Goal: Find specific page/section: Find specific page/section

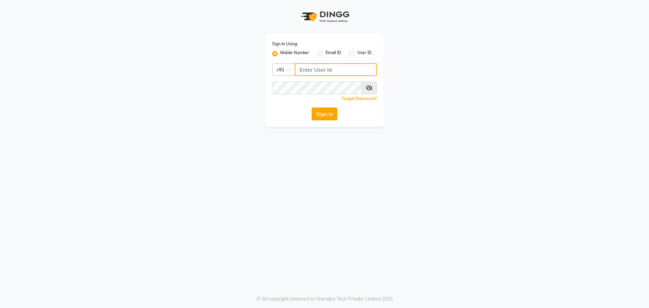
type input "8559033058"
click at [321, 111] on button "Sign In" at bounding box center [325, 114] width 26 height 13
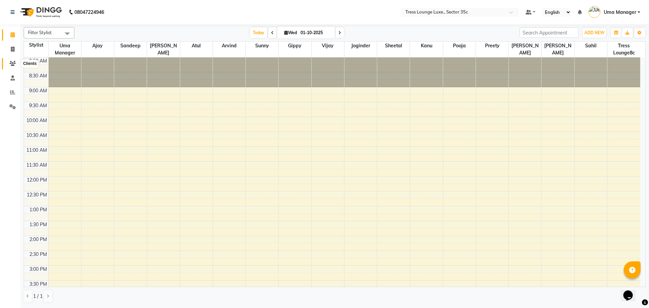
click at [13, 61] on icon at bounding box center [12, 63] width 6 height 5
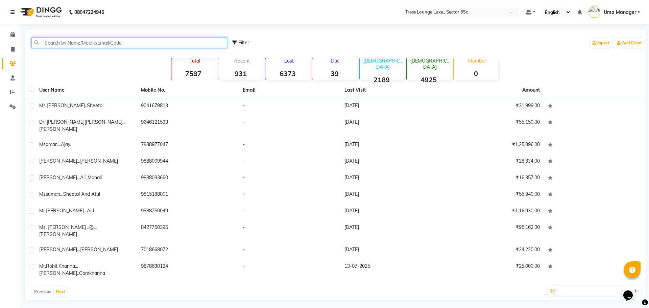
click at [87, 43] on input "text" at bounding box center [129, 43] width 196 height 10
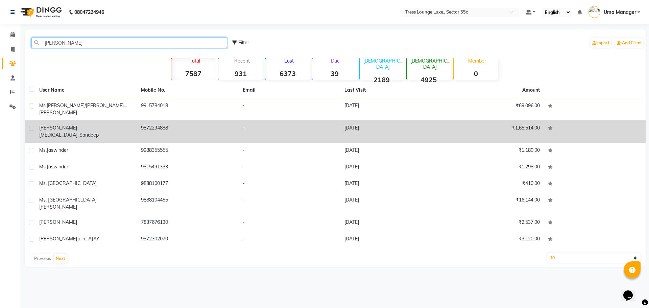
type input "[PERSON_NAME]"
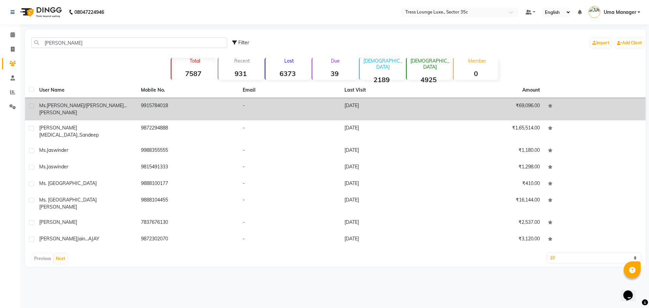
click at [56, 125] on span "[PERSON_NAME]" at bounding box center [58, 128] width 38 height 6
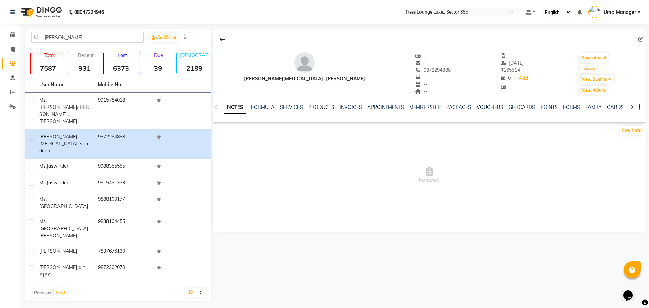
click at [312, 108] on link "PRODUCTS" at bounding box center [322, 107] width 26 height 6
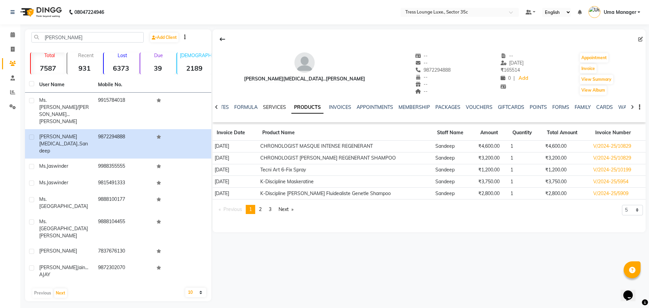
click at [269, 107] on link "SERVICES" at bounding box center [274, 107] width 23 height 6
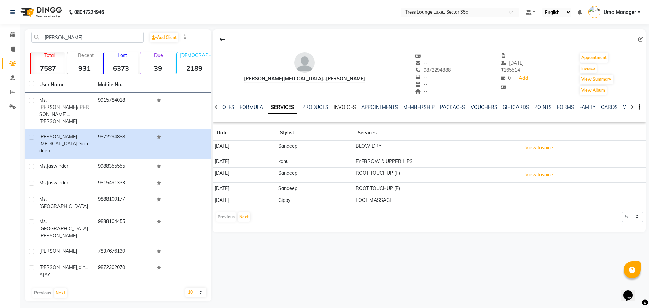
click at [342, 105] on link "INVOICES" at bounding box center [345, 107] width 22 height 6
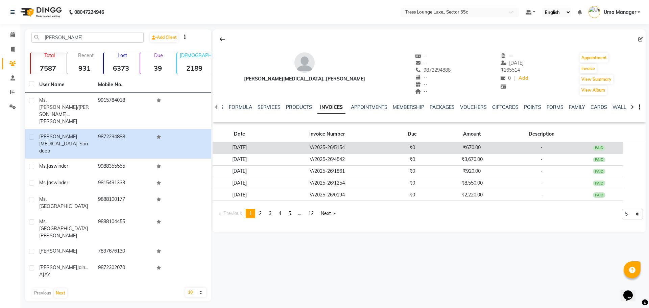
click at [363, 146] on td "V/2025-26/5154" at bounding box center [328, 148] width 122 height 12
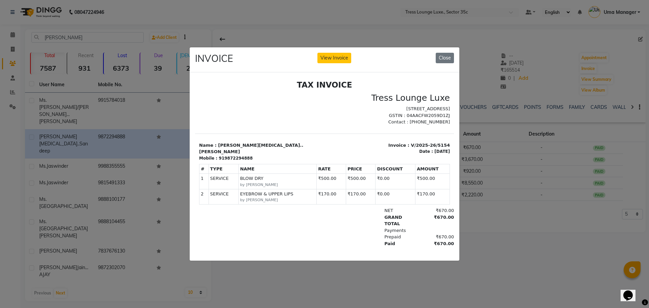
click at [225, 155] on div "919872294888" at bounding box center [236, 158] width 34 height 6
copy div "919872294888"
click at [443, 56] on button "Close" at bounding box center [445, 58] width 18 height 10
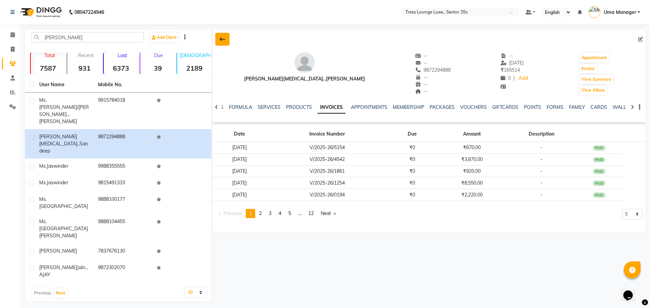
click at [222, 36] on button at bounding box center [222, 39] width 14 height 13
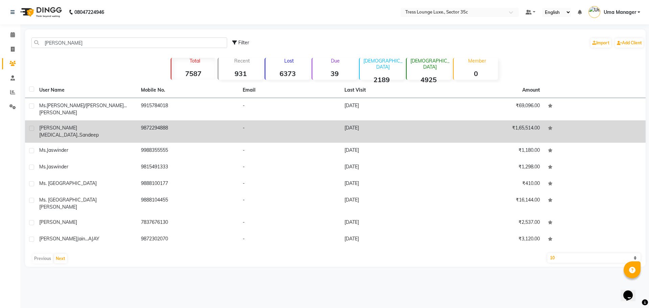
click at [69, 132] on span "[MEDICAL_DATA]..sandeep" at bounding box center [69, 135] width 60 height 6
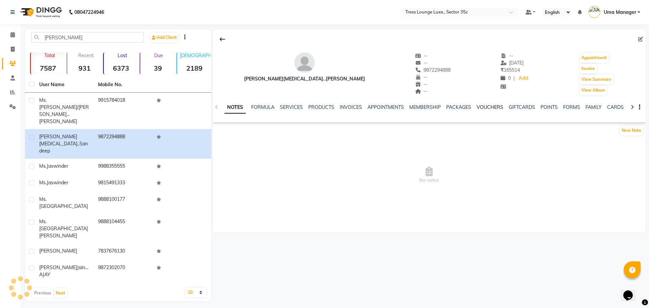
click at [485, 108] on link "VOUCHERS" at bounding box center [490, 107] width 27 height 6
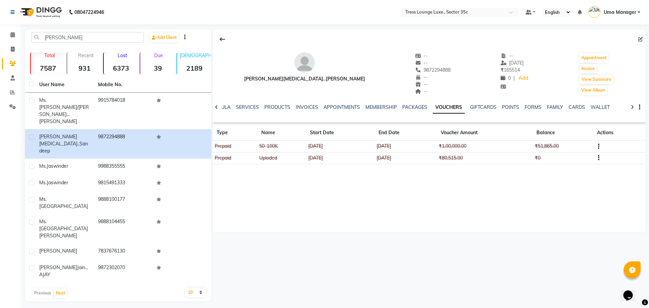
click at [214, 37] on div at bounding box center [429, 39] width 433 height 13
click at [227, 39] on button at bounding box center [222, 39] width 14 height 13
